Goal: Information Seeking & Learning: Learn about a topic

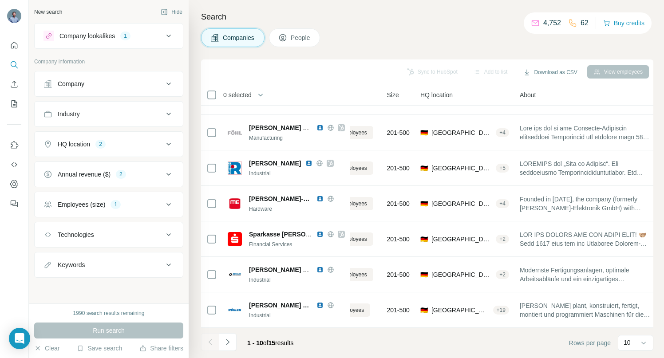
scroll to position [134, 0]
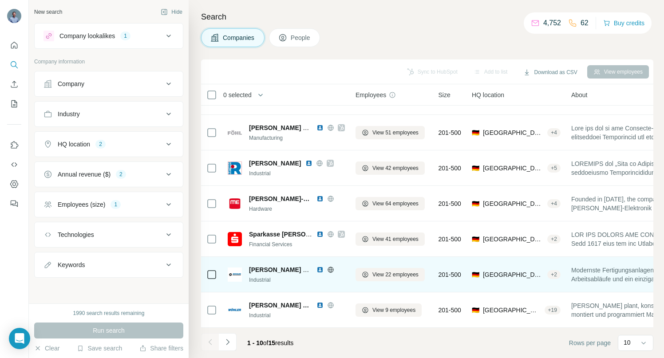
click at [331, 269] on icon at bounding box center [330, 269] width 6 height 0
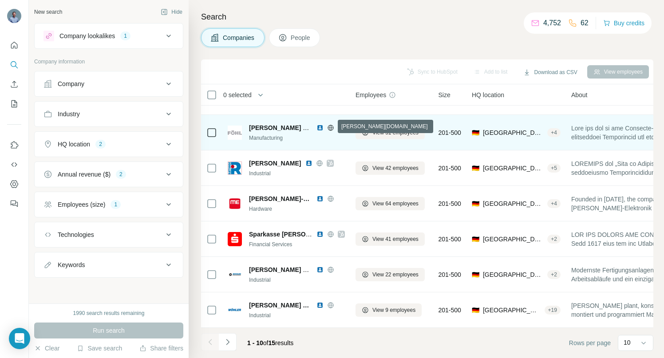
click at [330, 126] on icon at bounding box center [330, 127] width 7 height 7
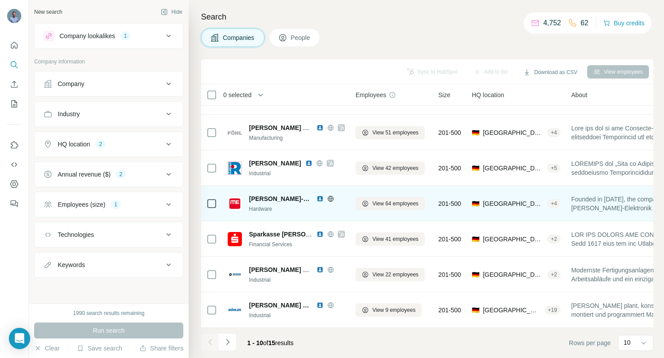
click at [327, 198] on icon at bounding box center [330, 198] width 6 height 0
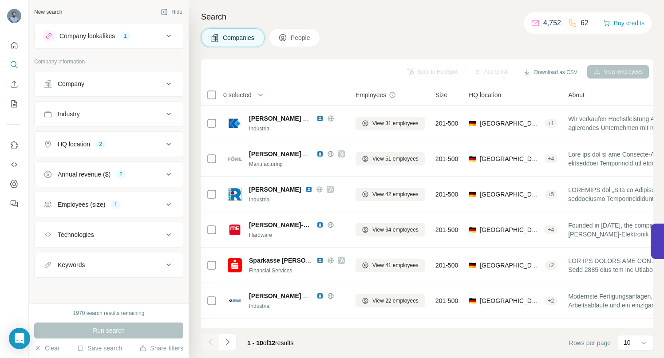
click at [167, 36] on icon at bounding box center [168, 36] width 4 height 3
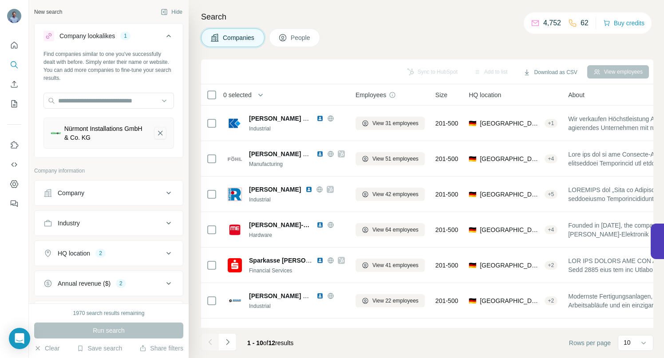
click at [156, 134] on icon "Nürmont Installations GmbH & Co. KG-remove-button" at bounding box center [160, 133] width 8 height 9
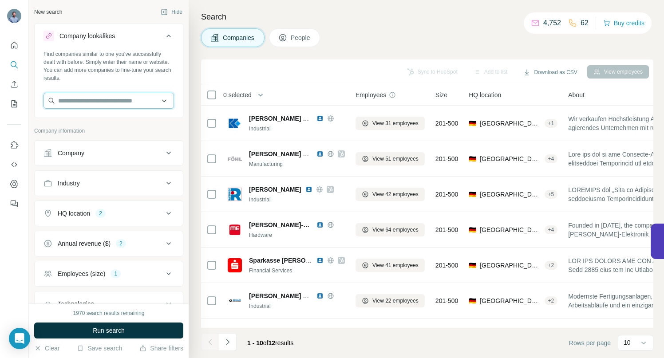
click at [107, 99] on input "text" at bounding box center [108, 101] width 130 height 16
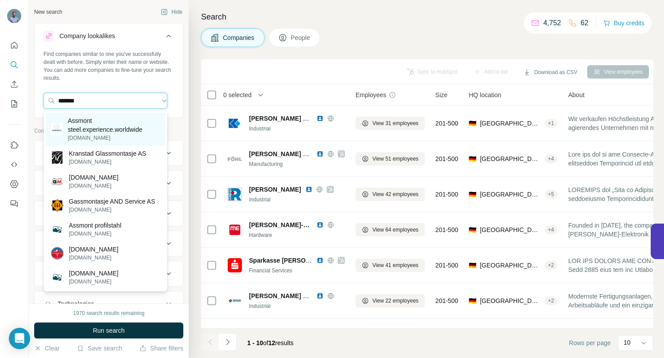
type input "*******"
click at [88, 127] on p "Assmont steel.experience.worldwide" at bounding box center [114, 125] width 92 height 18
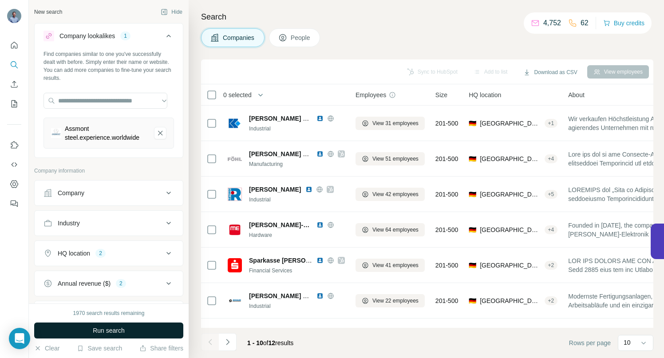
click at [113, 331] on span "Run search" at bounding box center [109, 330] width 32 height 9
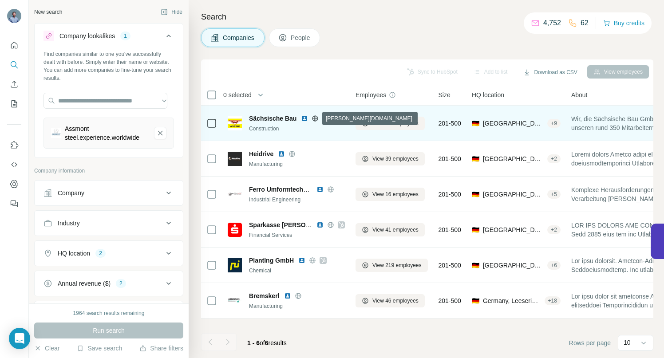
click at [315, 118] on icon at bounding box center [315, 118] width 6 height 0
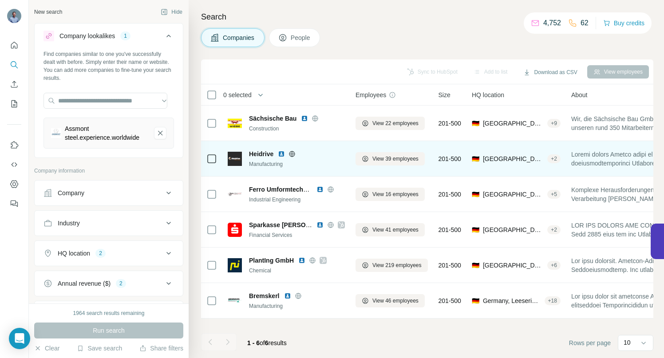
click at [289, 153] on icon at bounding box center [291, 153] width 7 height 7
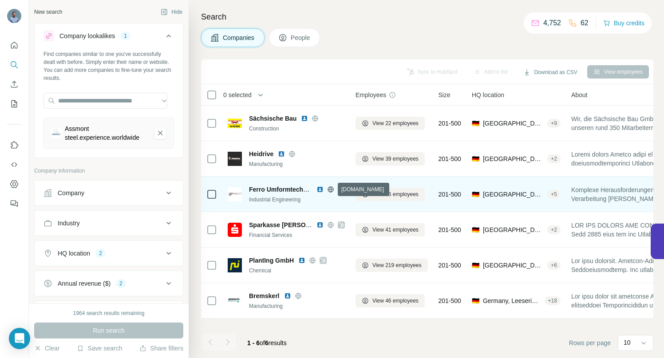
click at [331, 189] on icon at bounding box center [330, 189] width 2 height 6
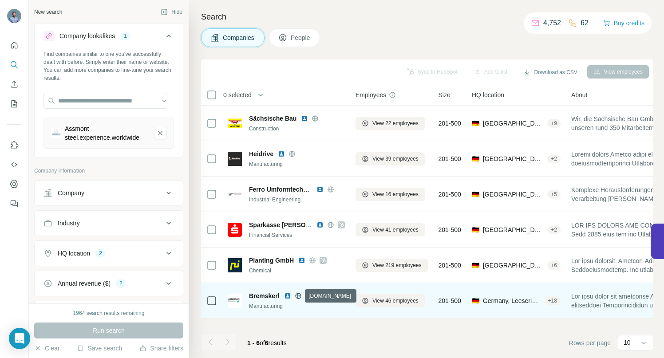
click at [299, 296] on icon at bounding box center [298, 296] width 2 height 6
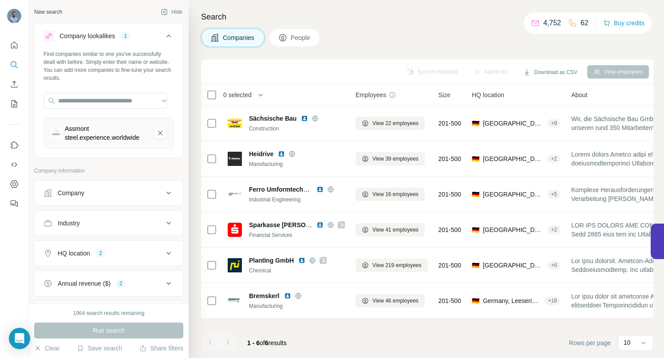
click at [163, 252] on icon at bounding box center [168, 253] width 11 height 11
click at [166, 254] on icon at bounding box center [168, 253] width 4 height 3
click at [163, 281] on icon at bounding box center [168, 283] width 11 height 11
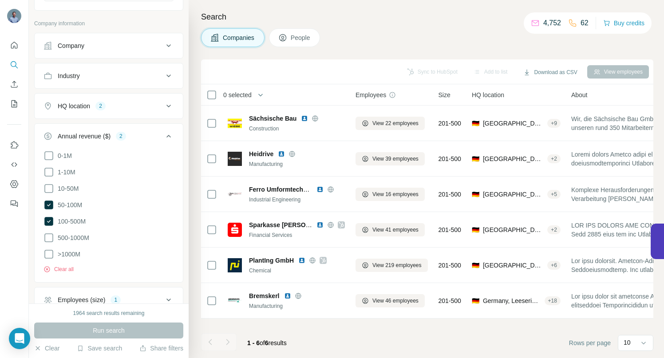
scroll to position [157, 0]
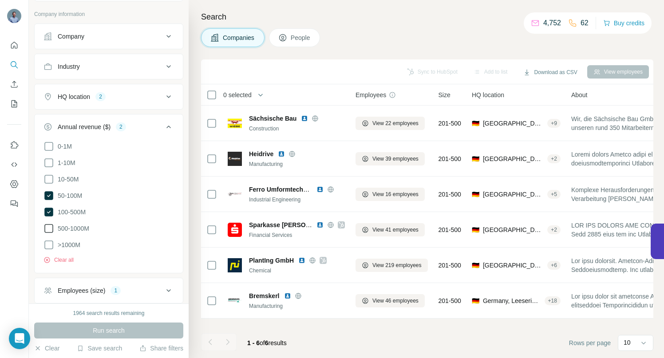
click at [44, 225] on icon at bounding box center [48, 228] width 11 height 11
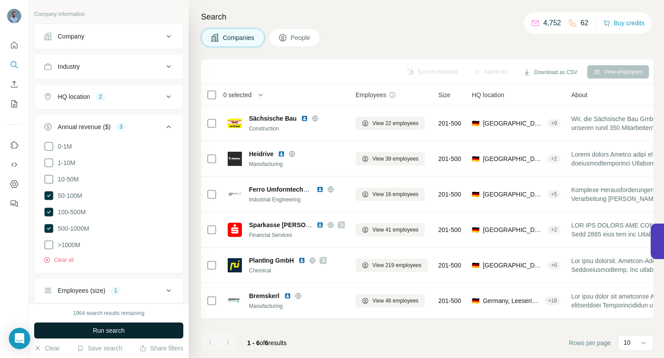
click at [126, 328] on button "Run search" at bounding box center [108, 331] width 149 height 16
